Goal: Task Accomplishment & Management: Manage account settings

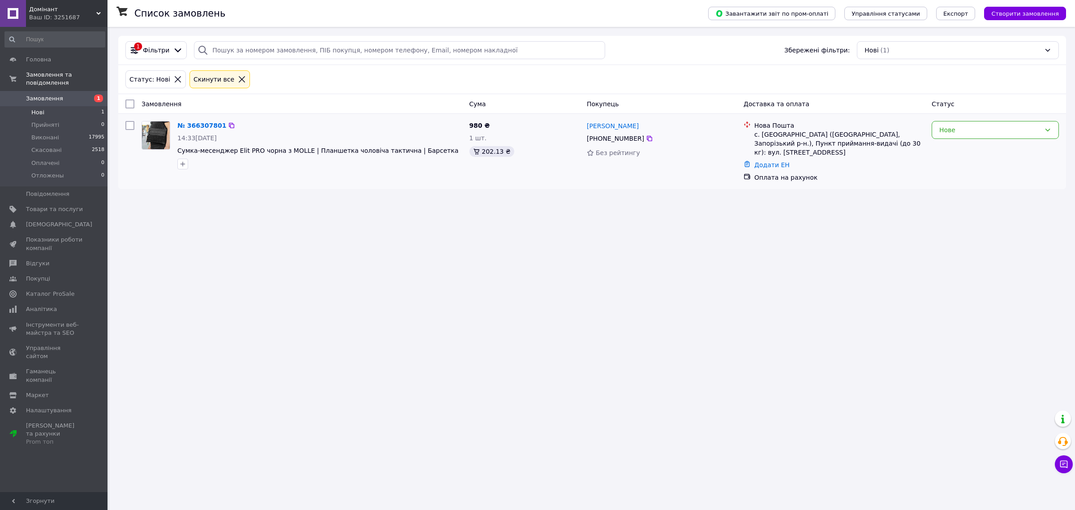
drag, startPoint x: 1005, startPoint y: 136, endPoint x: 989, endPoint y: 140, distance: 16.3
click at [1005, 135] on div "Нове" at bounding box center [995, 130] width 127 height 18
click at [955, 149] on li "Прийнято" at bounding box center [995, 150] width 126 height 16
click at [1010, 12] on span "Створити замовлення" at bounding box center [1026, 13] width 68 height 7
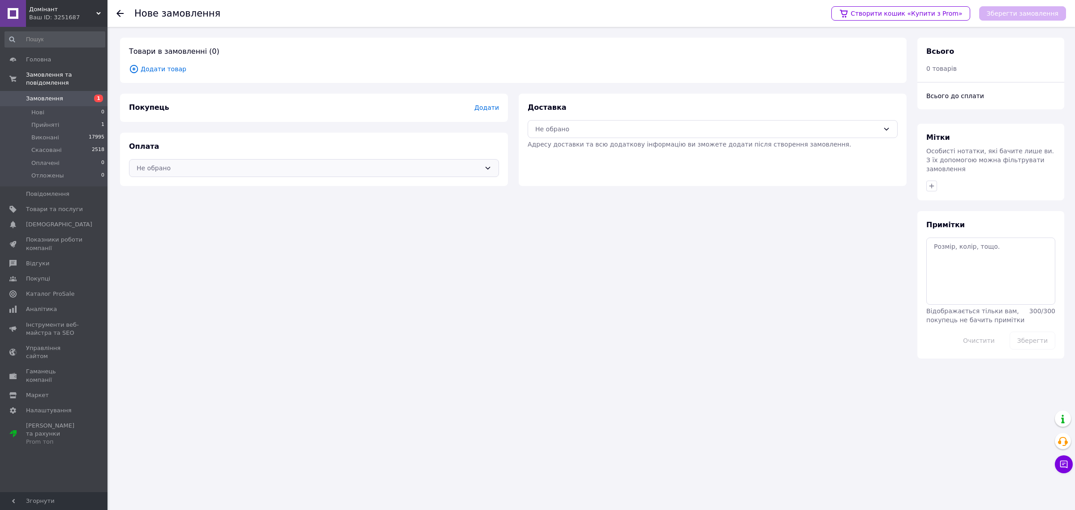
click at [361, 164] on div "Не обрано" at bounding box center [309, 168] width 344 height 10
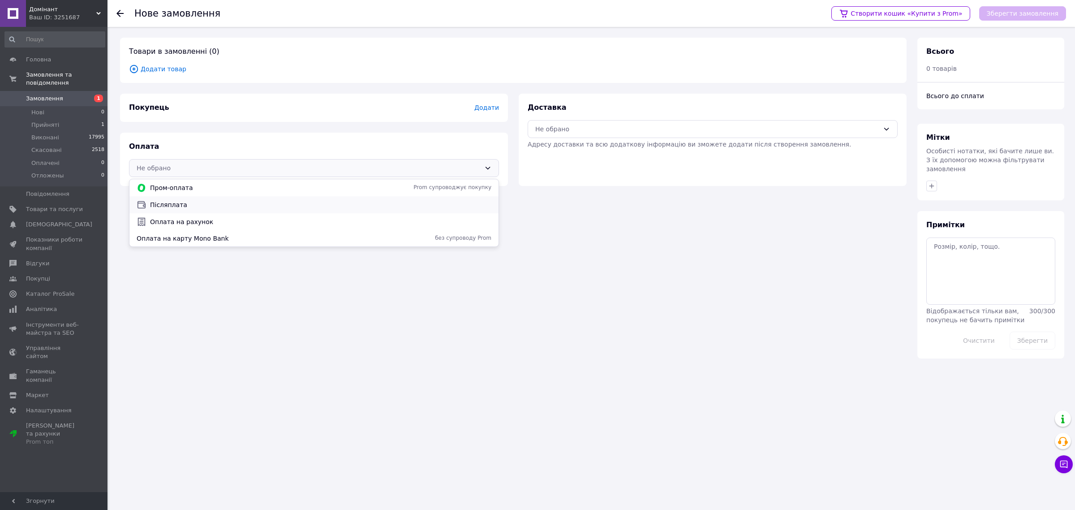
click at [189, 207] on span "Післяплата" at bounding box center [320, 204] width 341 height 9
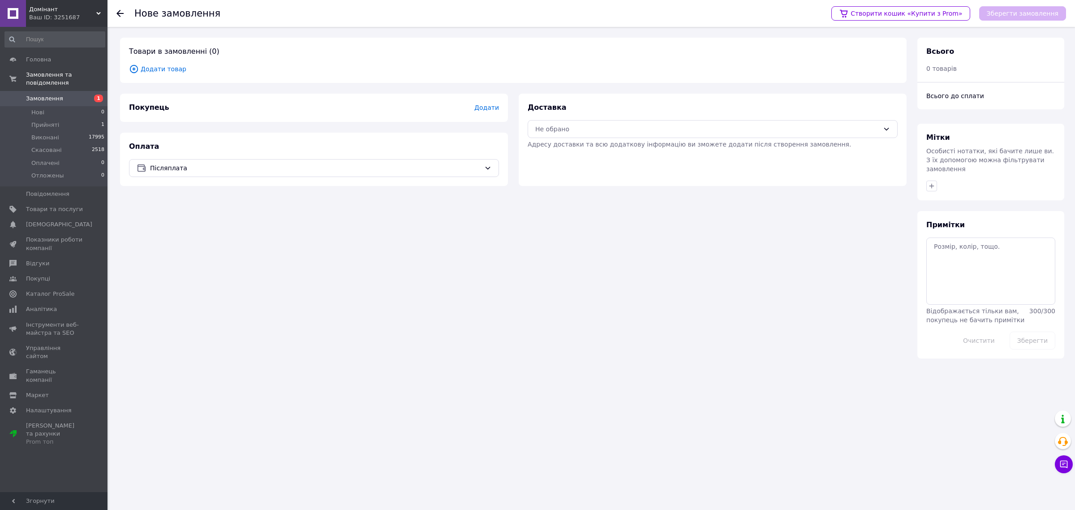
click at [478, 106] on span "Додати" at bounding box center [487, 107] width 25 height 7
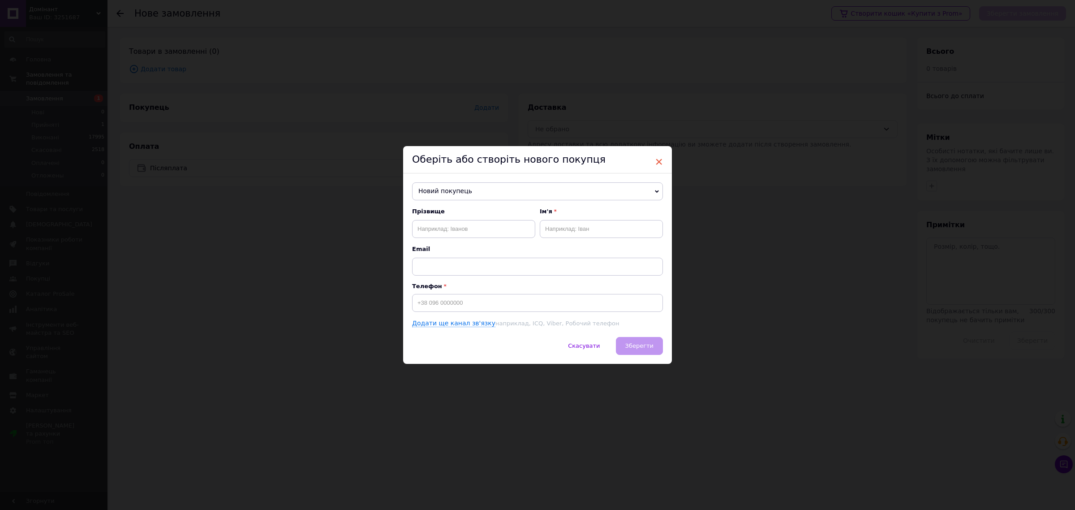
click at [660, 165] on span "×" at bounding box center [659, 161] width 8 height 15
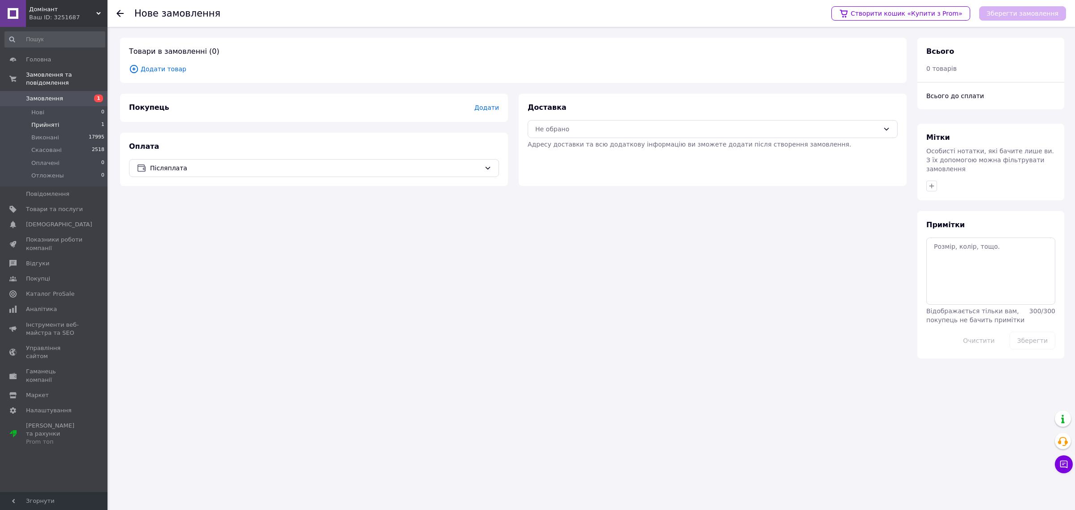
click at [77, 119] on li "Прийняті 1" at bounding box center [55, 125] width 110 height 13
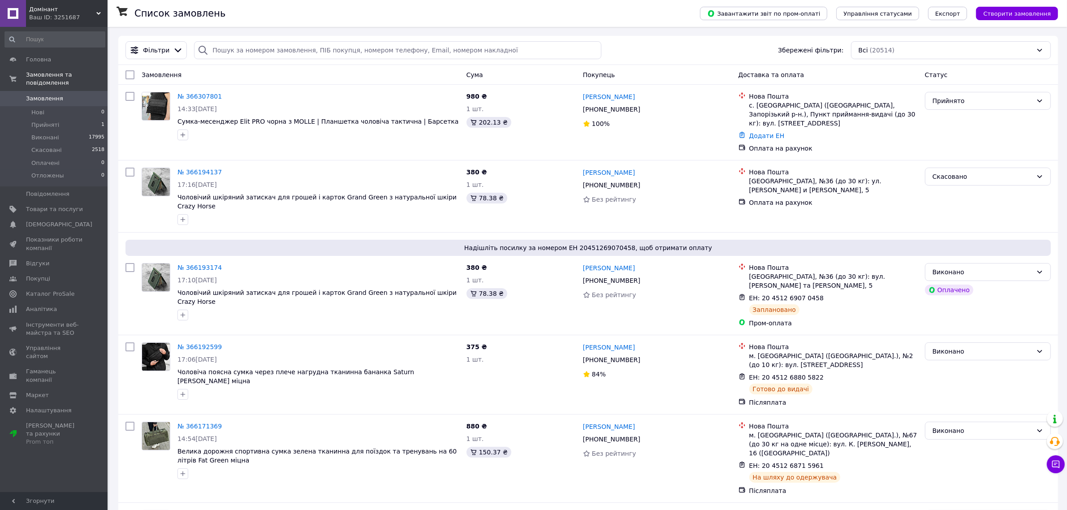
click at [199, 96] on link "№ 366307801" at bounding box center [199, 96] width 44 height 7
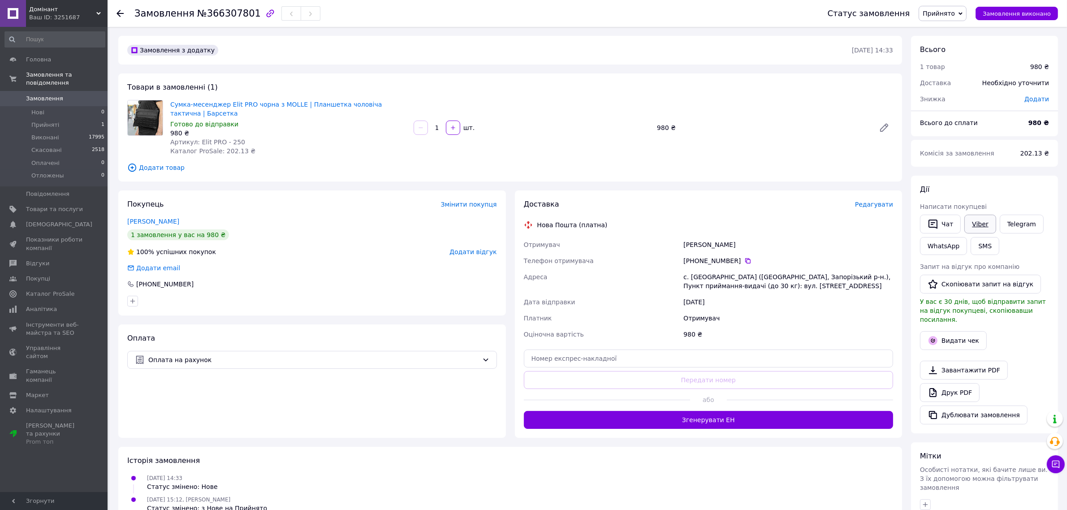
click at [977, 226] on link "Viber" at bounding box center [979, 224] width 31 height 19
click at [176, 133] on div "980 ₴" at bounding box center [288, 133] width 236 height 9
click at [176, 132] on div "980 ₴" at bounding box center [288, 133] width 236 height 9
copy div "980"
